Goal: Task Accomplishment & Management: Manage account settings

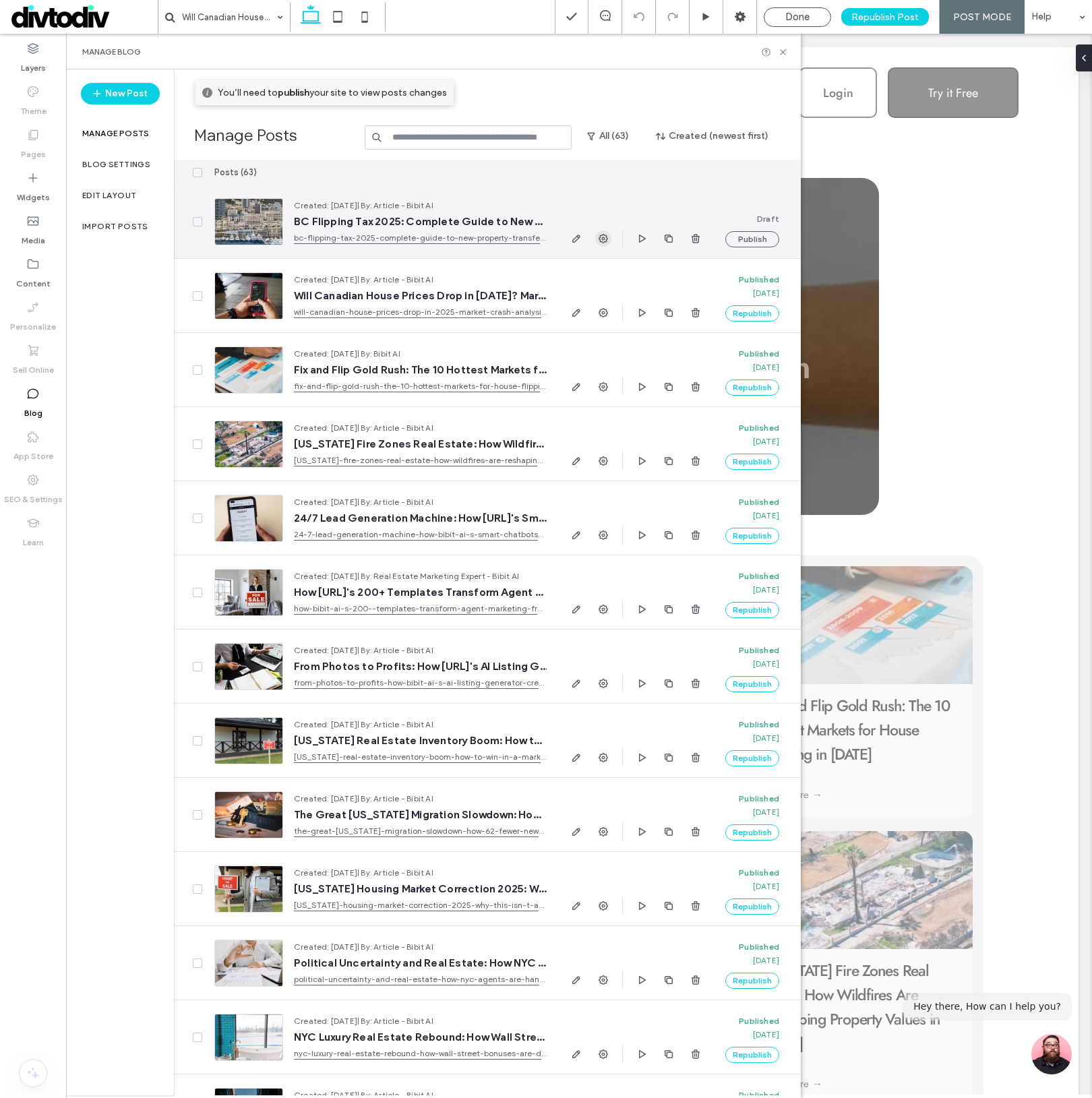
click at [607, 240] on icon "button" at bounding box center [603, 238] width 11 height 11
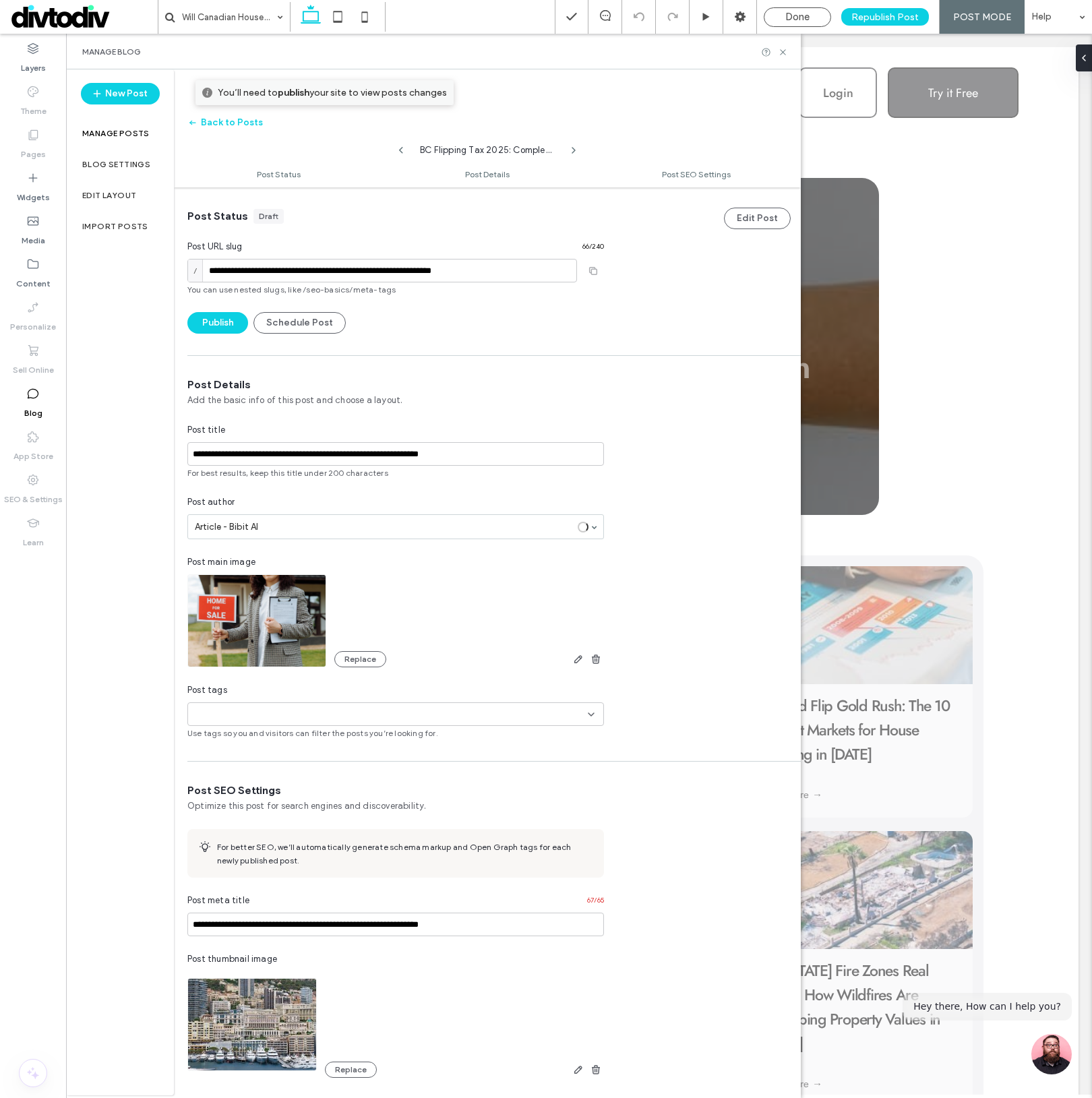
scroll to position [1, 0]
click at [235, 721] on div at bounding box center [240, 714] width 93 height 22
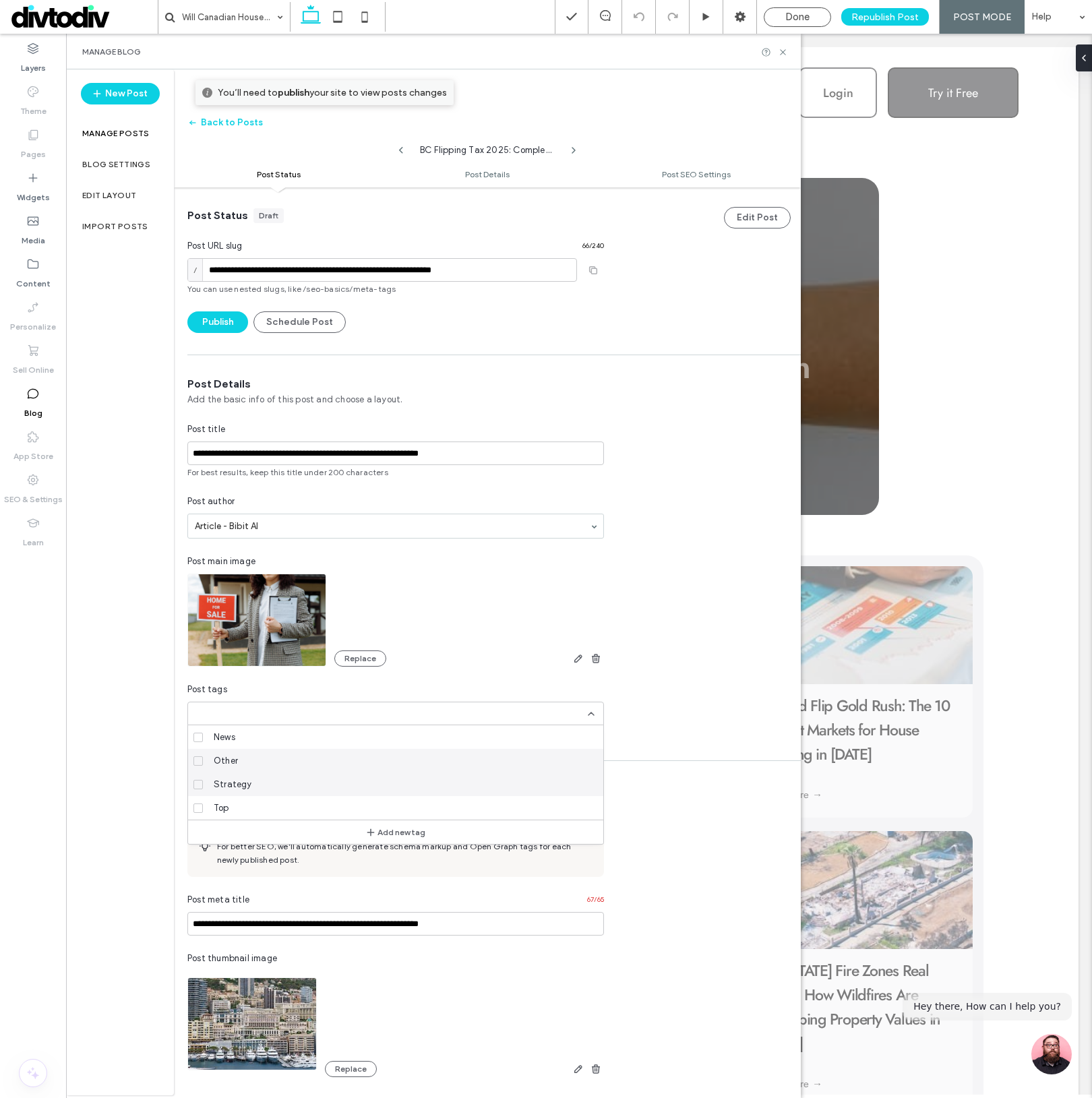
click at [222, 766] on span "Other" at bounding box center [226, 761] width 25 height 13
click at [140, 778] on div at bounding box center [546, 549] width 1092 height 1098
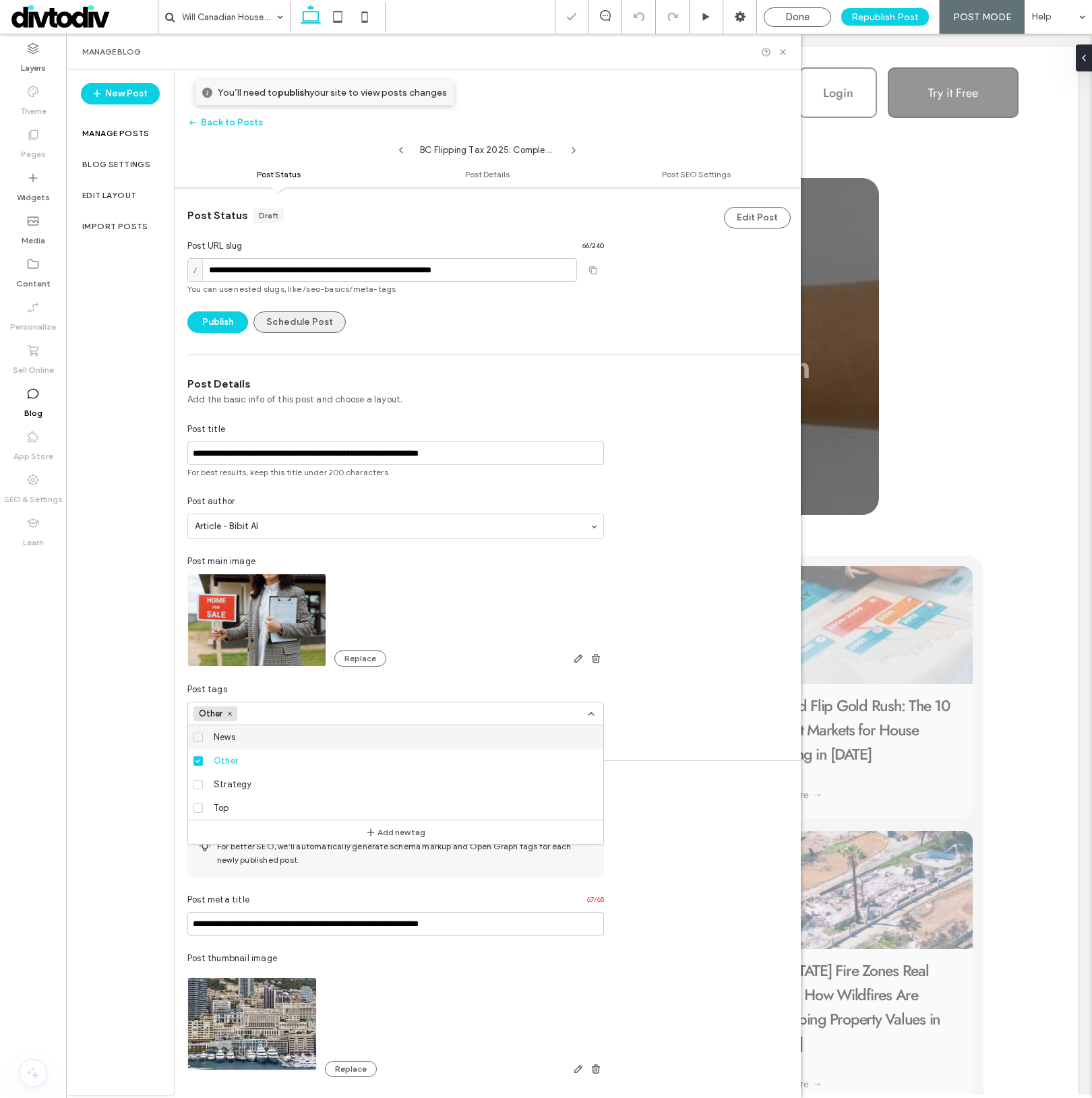
scroll to position [0, 0]
click at [729, 224] on button "Edit Post" at bounding box center [757, 217] width 67 height 22
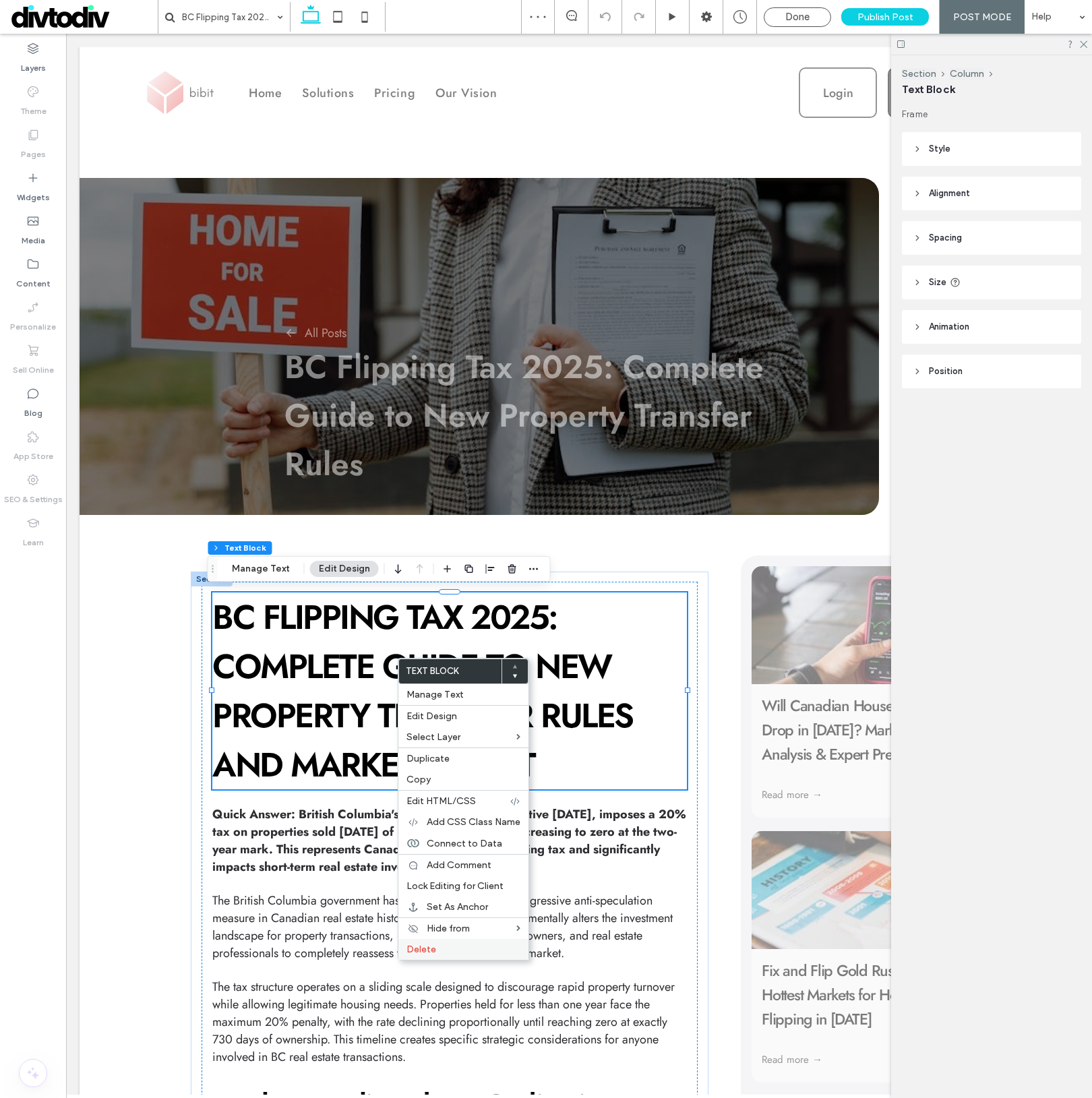
click at [429, 948] on span "Delete" at bounding box center [422, 949] width 29 height 11
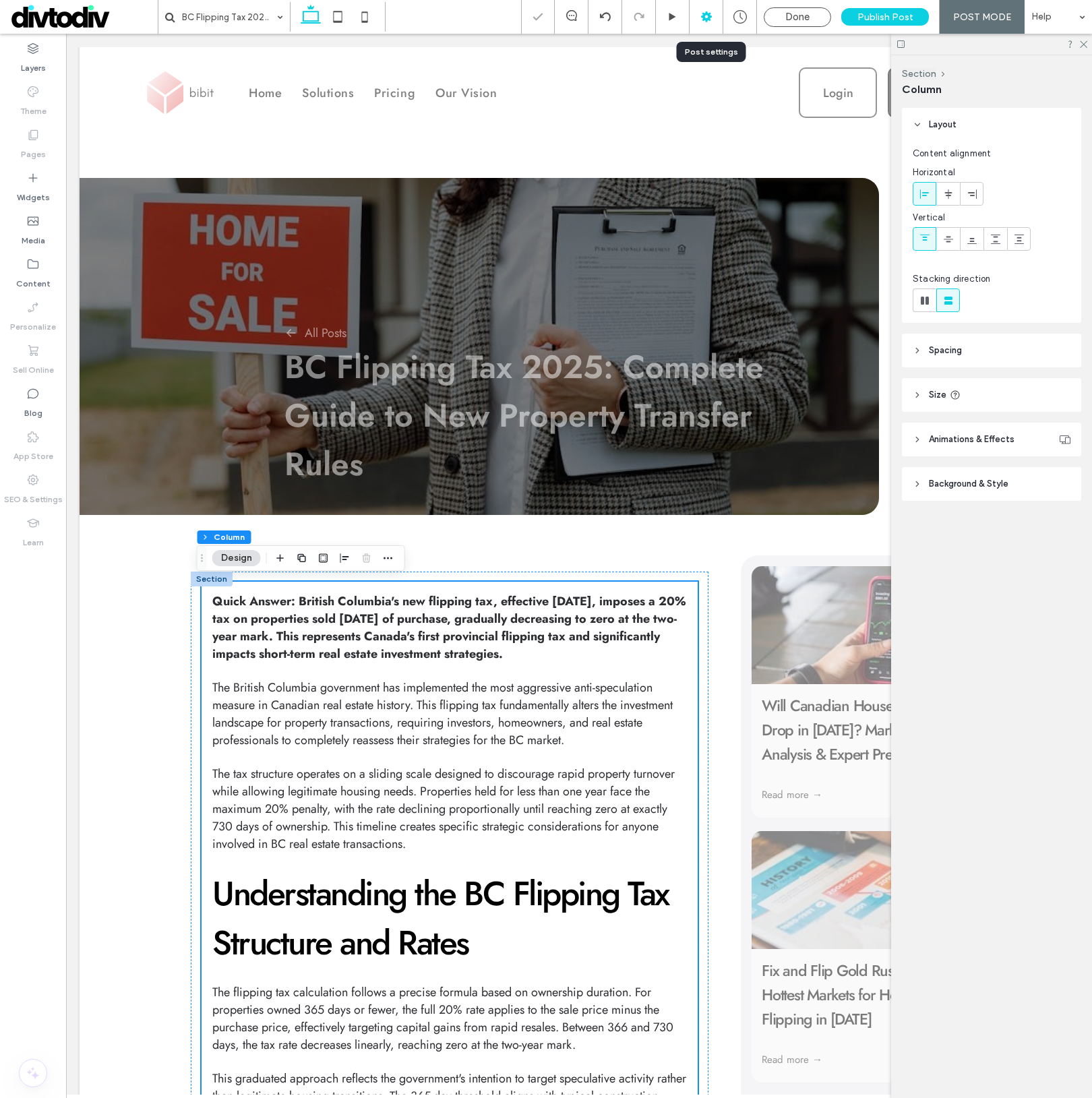
click at [708, 17] on icon at bounding box center [706, 16] width 13 height 13
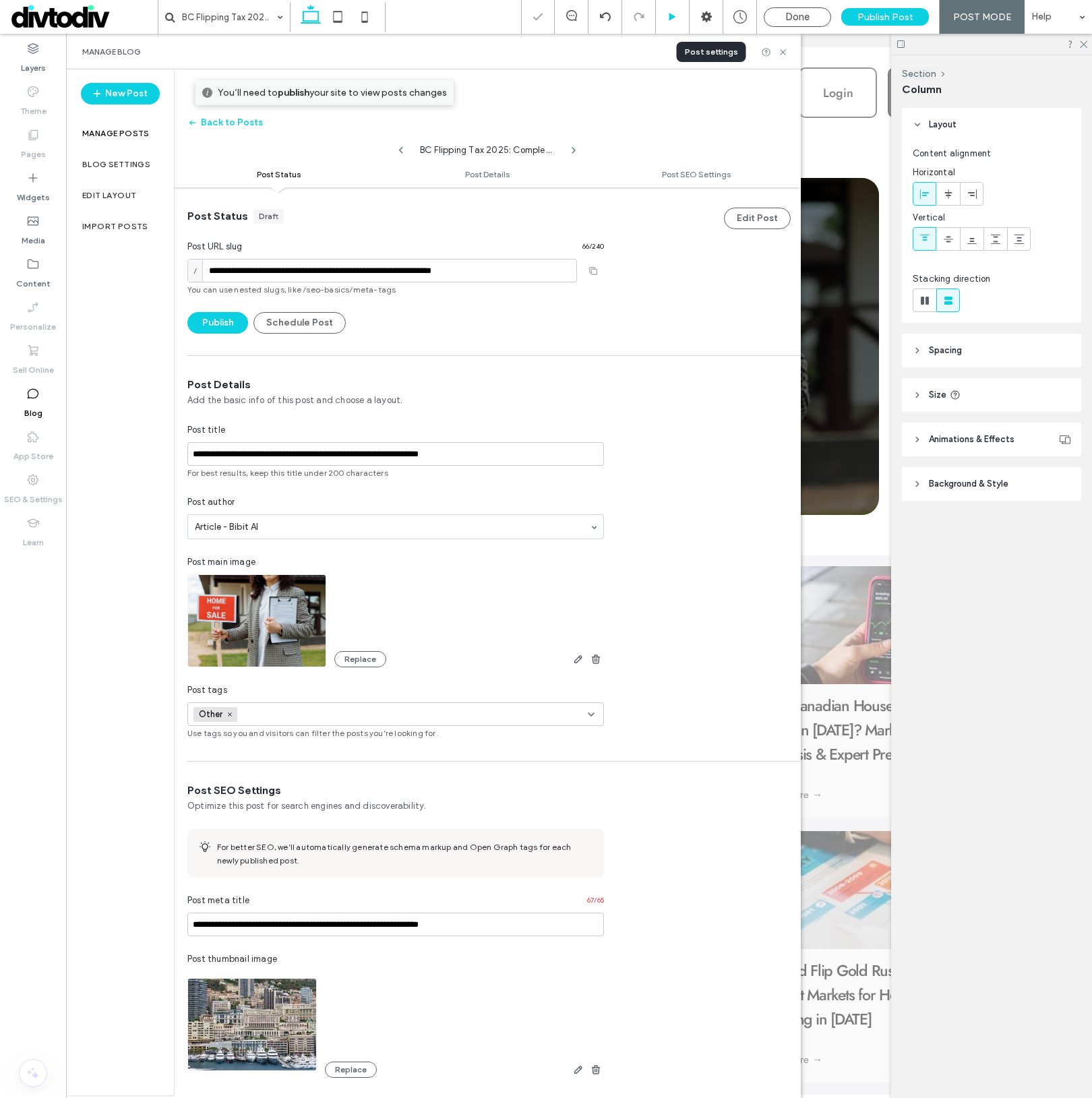
scroll to position [1, 0]
click at [306, 327] on button "Schedule Post" at bounding box center [299, 322] width 93 height 22
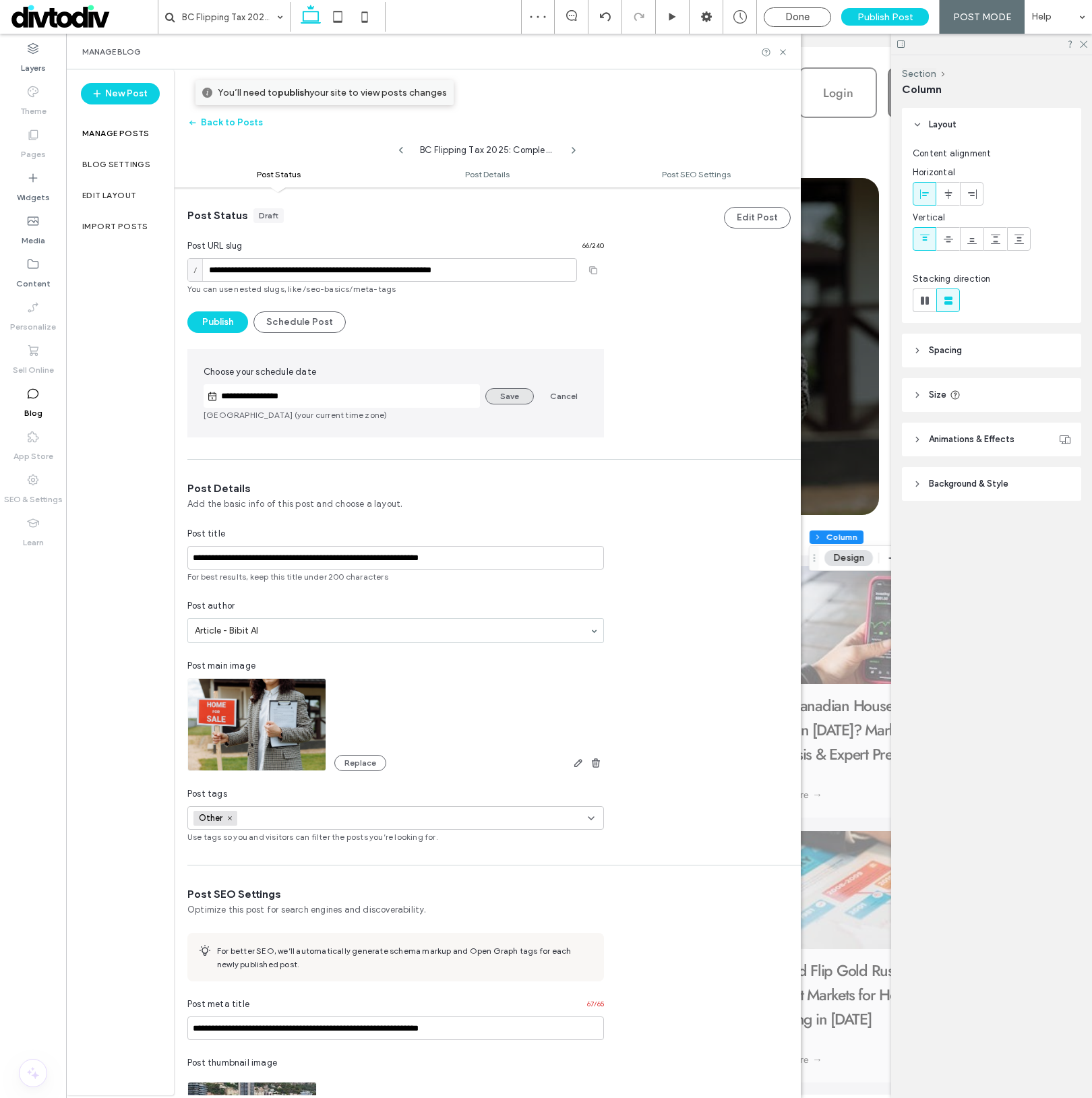
click at [515, 398] on button "Save" at bounding box center [509, 396] width 48 height 16
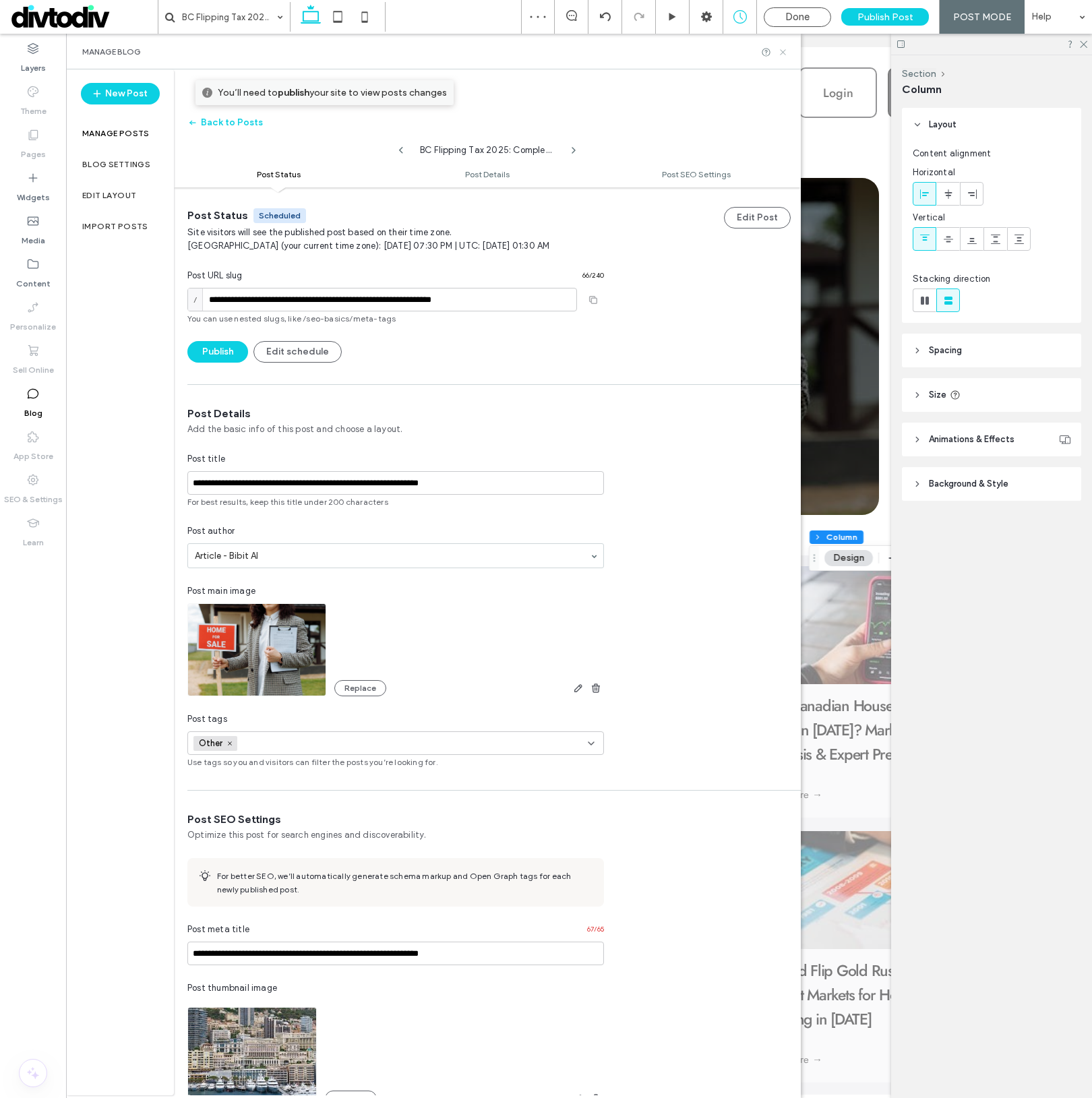
click at [782, 47] on icon at bounding box center [783, 52] width 10 height 10
